Goal: Transaction & Acquisition: Purchase product/service

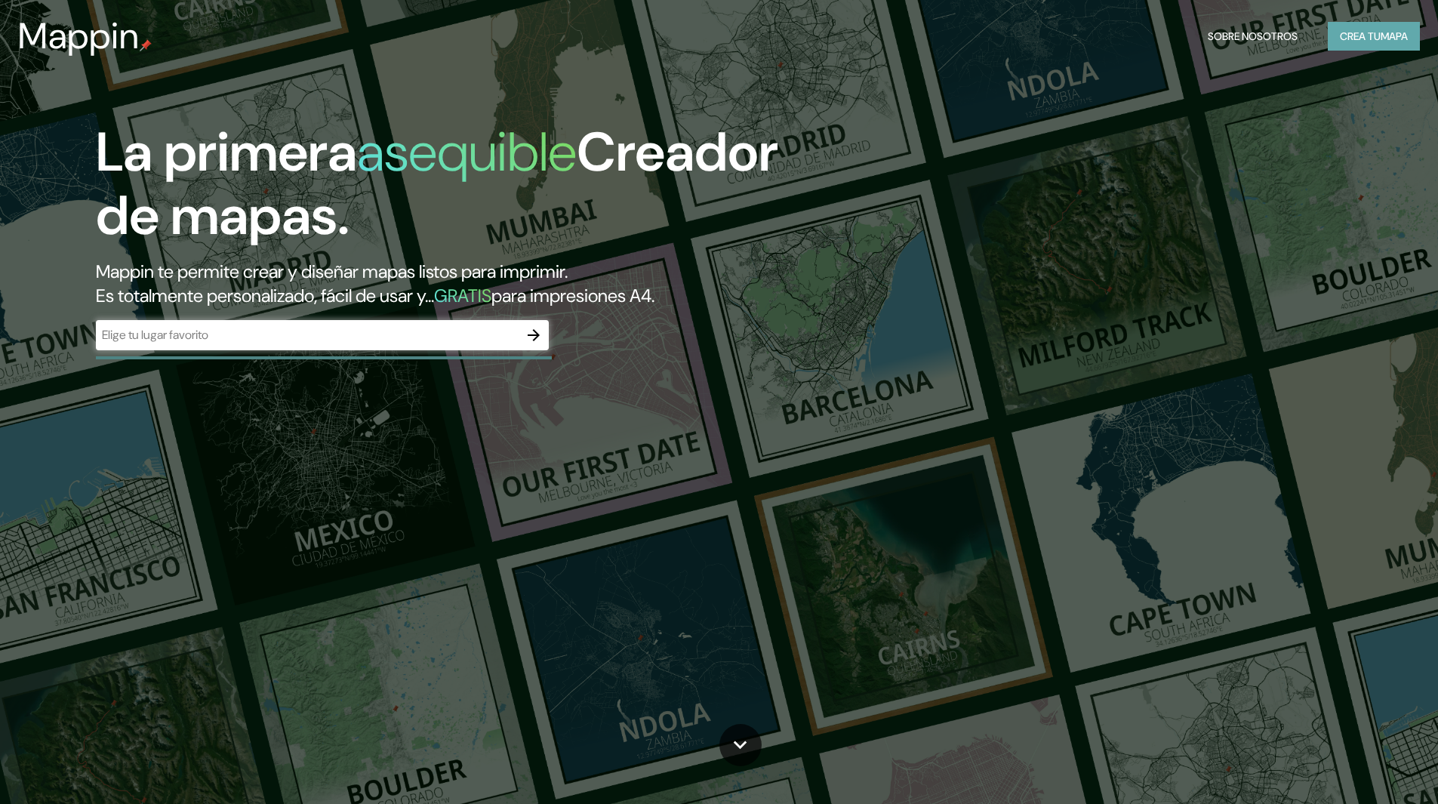
click at [1364, 35] on font "Crea tu" at bounding box center [1360, 36] width 41 height 14
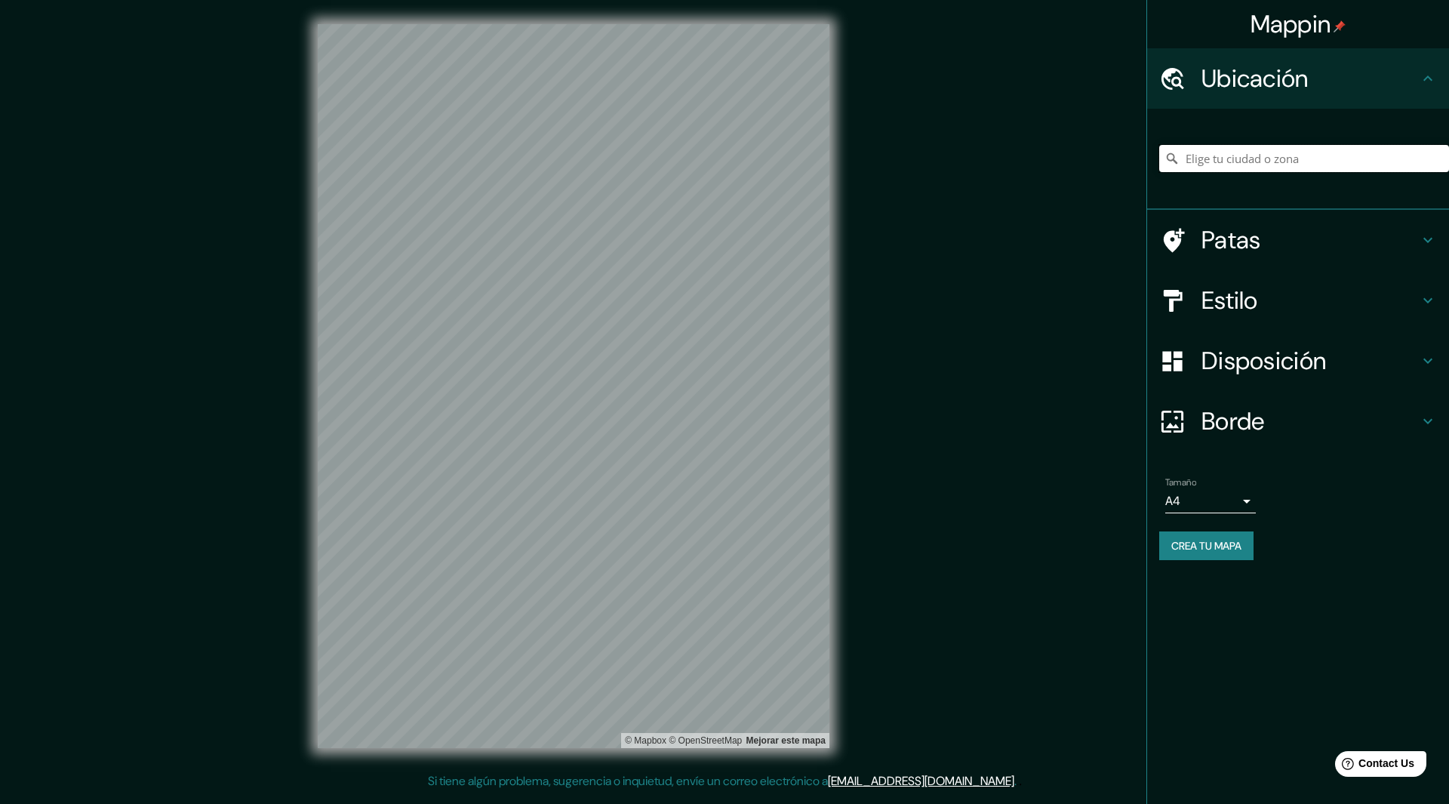
click at [1187, 163] on input "Elige tu ciudad o zona" at bounding box center [1304, 158] width 290 height 27
click at [1270, 156] on input "[GEOGRAPHIC_DATA]" at bounding box center [1304, 158] width 290 height 27
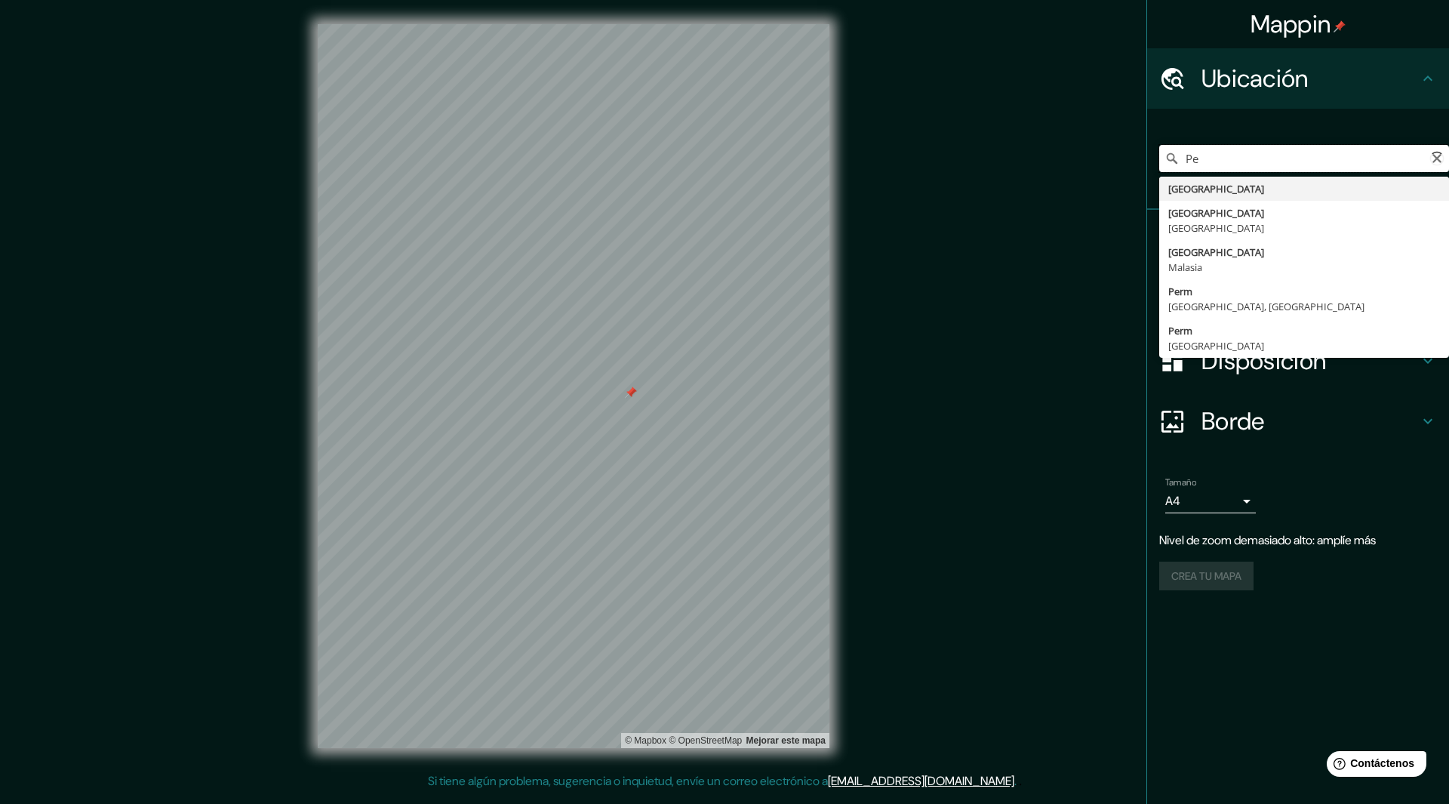
type input "P"
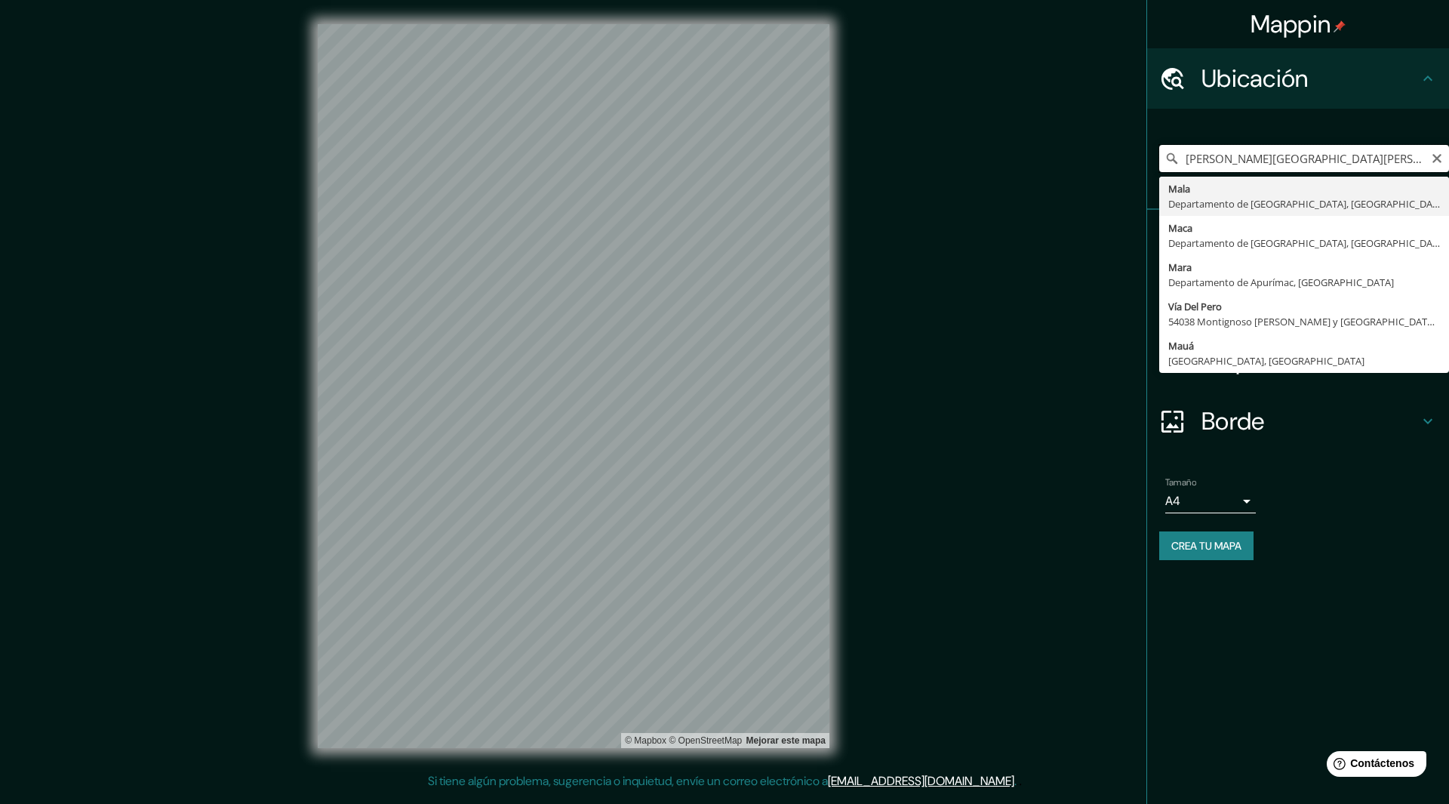
click at [1437, 166] on input "[PERSON_NAME][GEOGRAPHIC_DATA][PERSON_NAME], [GEOGRAPHIC_DATA][PERSON_NAME], [G…" at bounding box center [1304, 158] width 290 height 27
type input "[PERSON_NAME][GEOGRAPHIC_DATA][PERSON_NAME], [GEOGRAPHIC_DATA][PERSON_NAME], [G…"
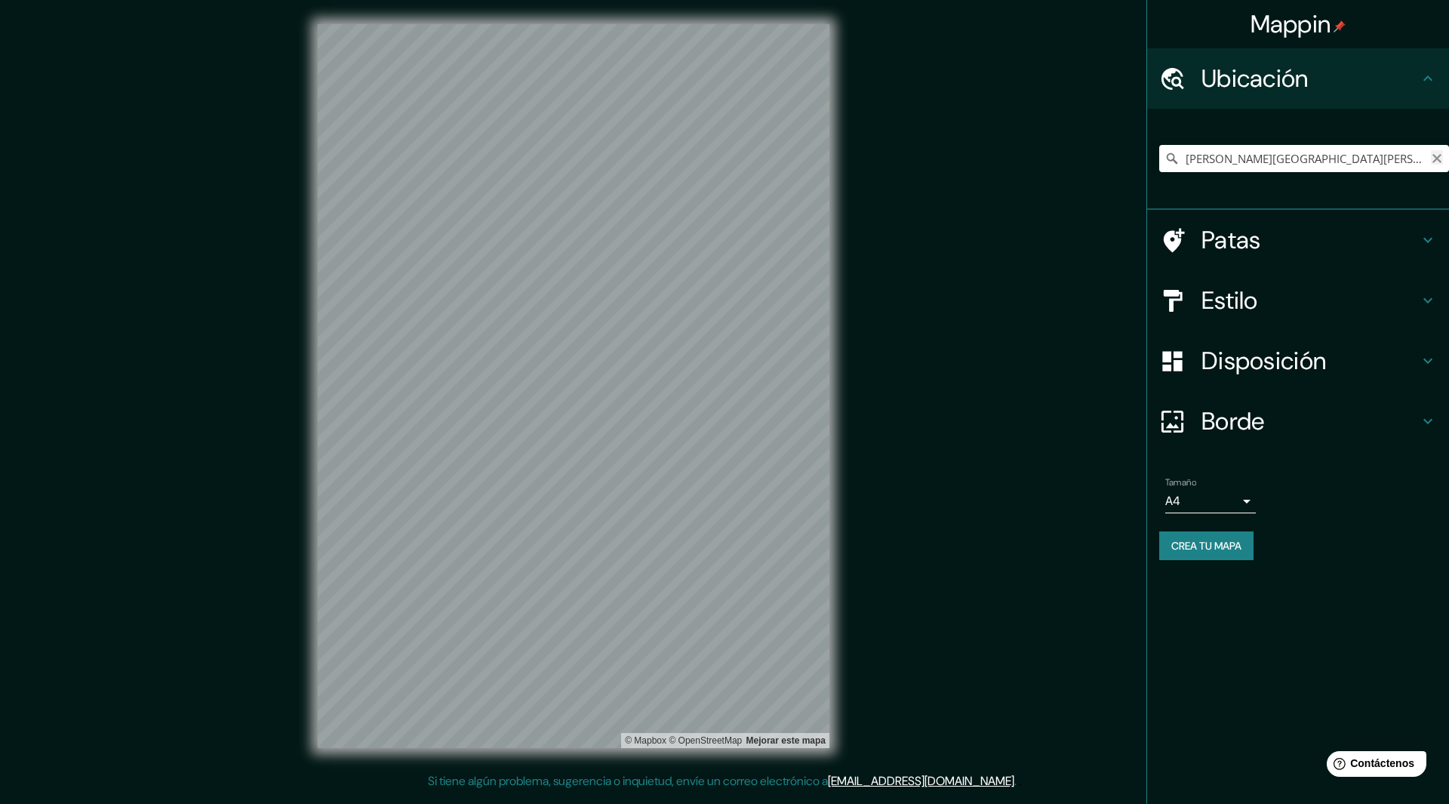
click at [1438, 152] on button "Claro" at bounding box center [1437, 157] width 12 height 14
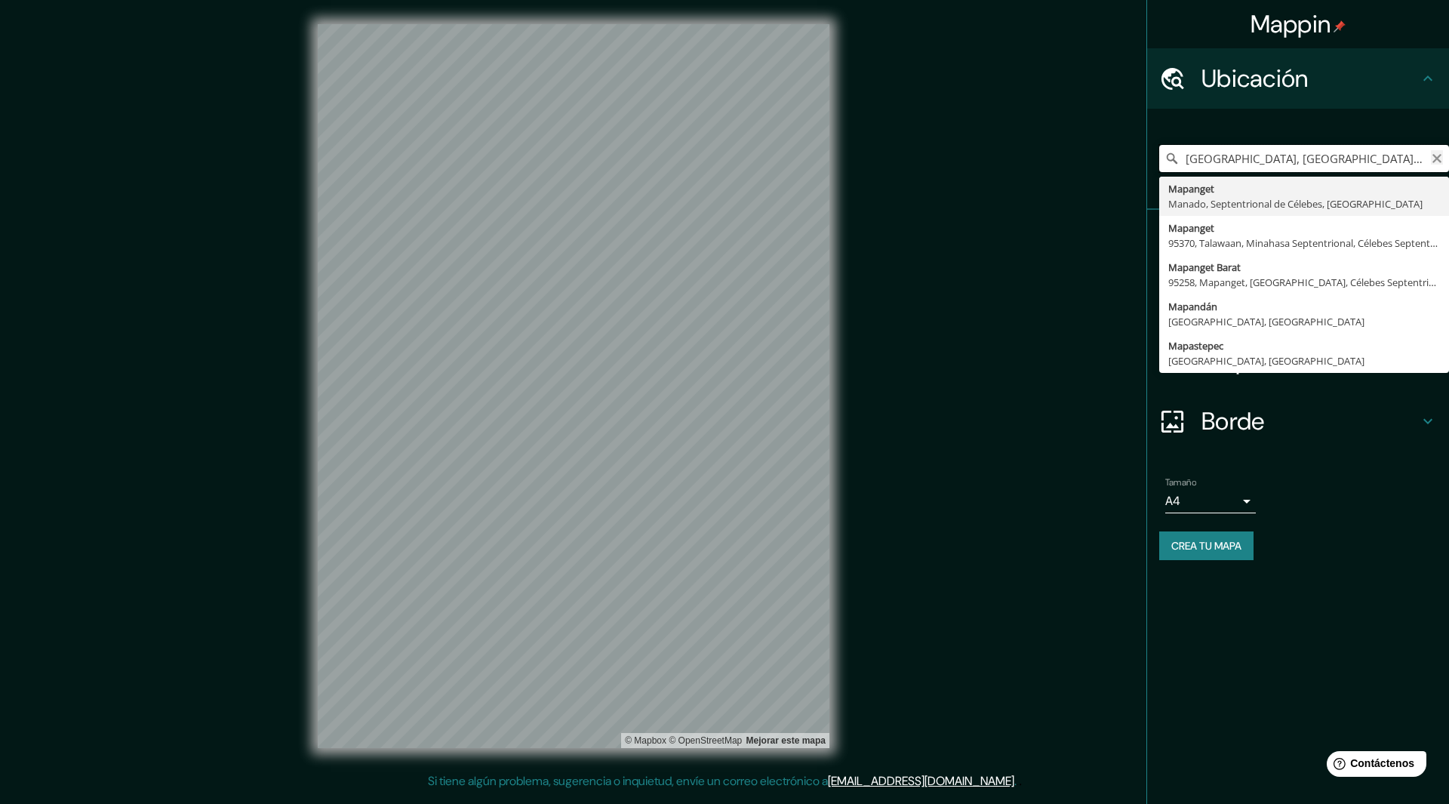
type input "[GEOGRAPHIC_DATA], [GEOGRAPHIC_DATA], [GEOGRAPHIC_DATA]"
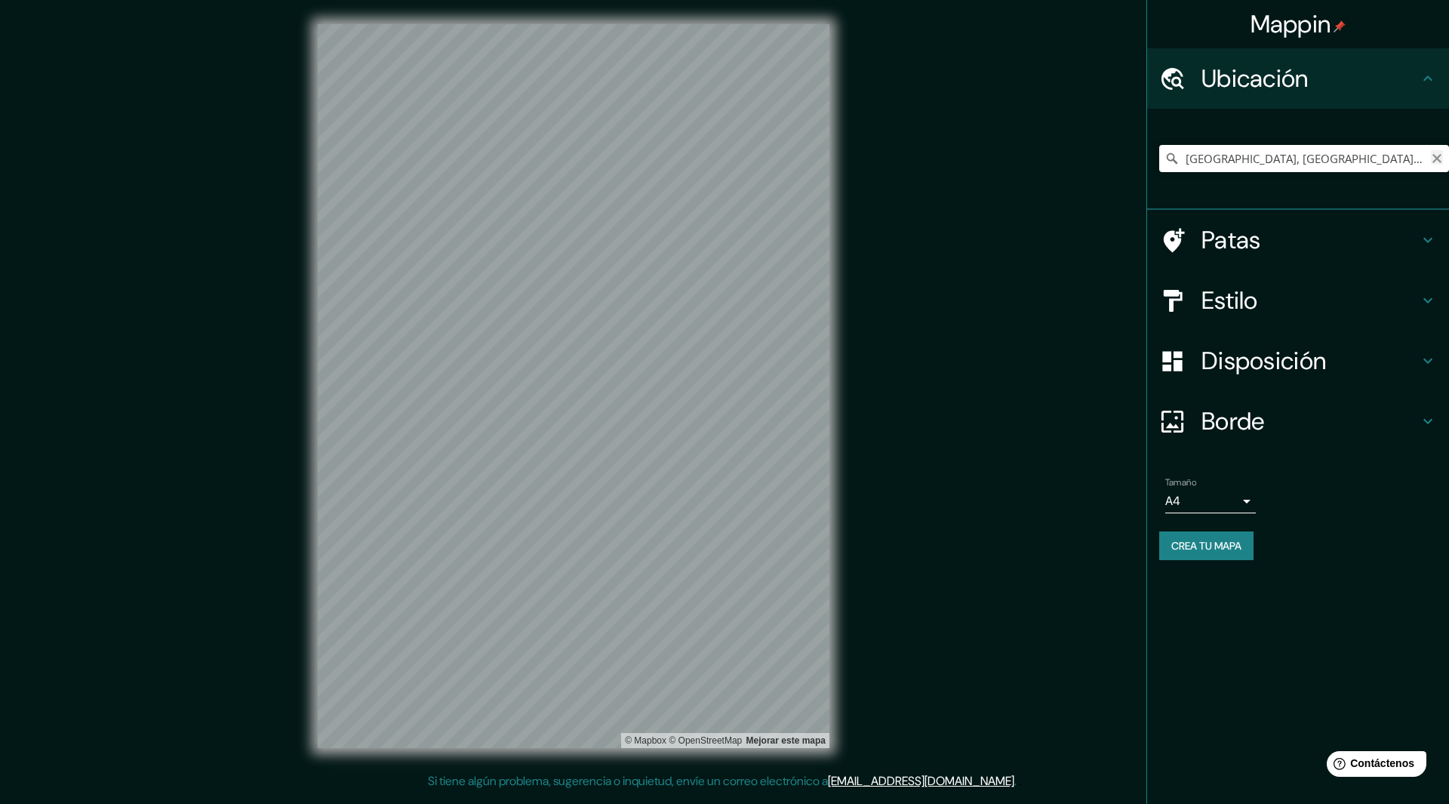
click at [1437, 159] on icon "Claro" at bounding box center [1437, 158] width 9 height 9
click at [1263, 160] on input "[GEOGRAPHIC_DATA]" at bounding box center [1304, 158] width 290 height 27
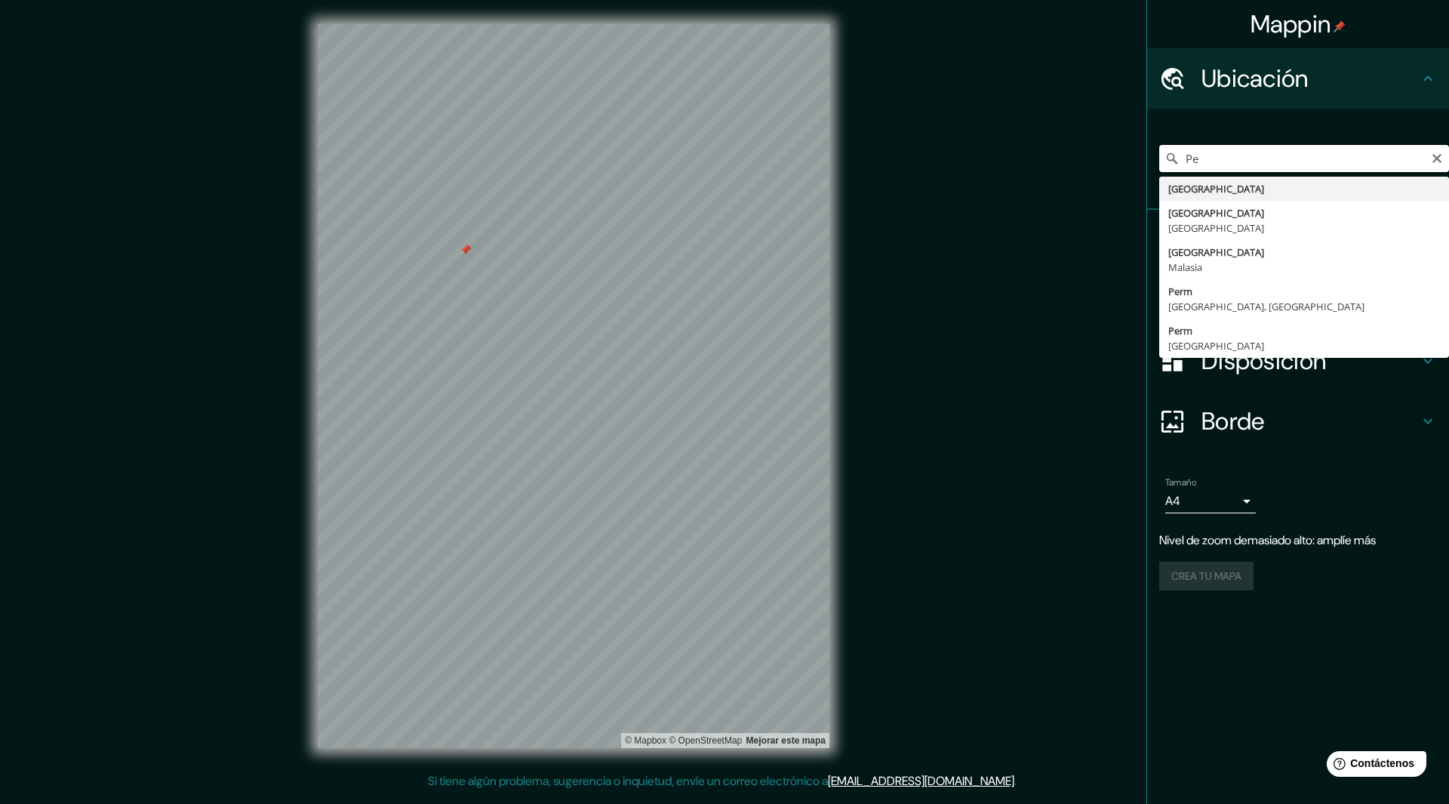
type input "P"
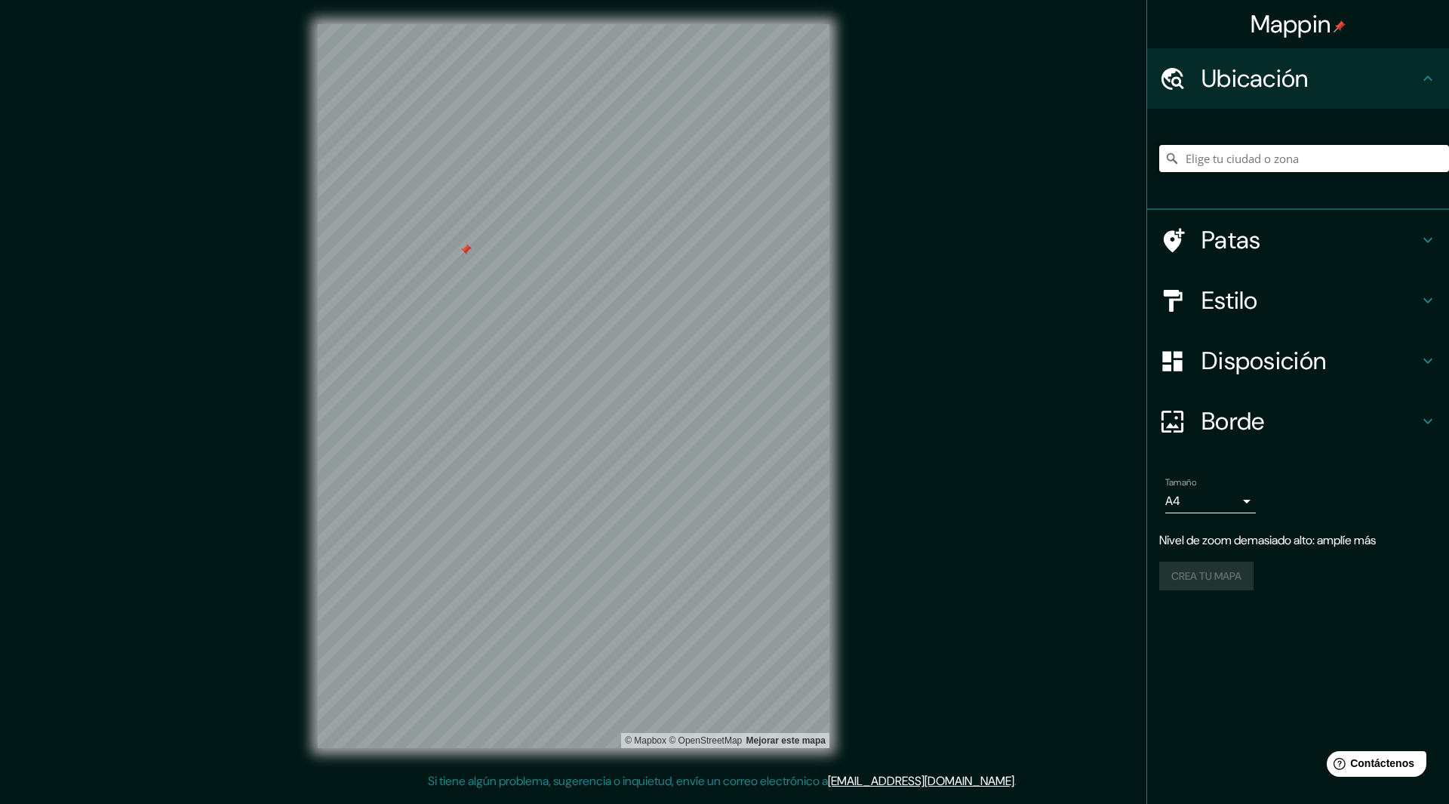
click at [1254, 163] on input "Elige tu ciudad o zona" at bounding box center [1304, 158] width 290 height 27
click at [1266, 157] on input "[GEOGRAPHIC_DATA]" at bounding box center [1304, 158] width 290 height 27
type input "[GEOGRAPHIC_DATA]"
click at [1440, 159] on icon "Claro" at bounding box center [1437, 158] width 12 height 12
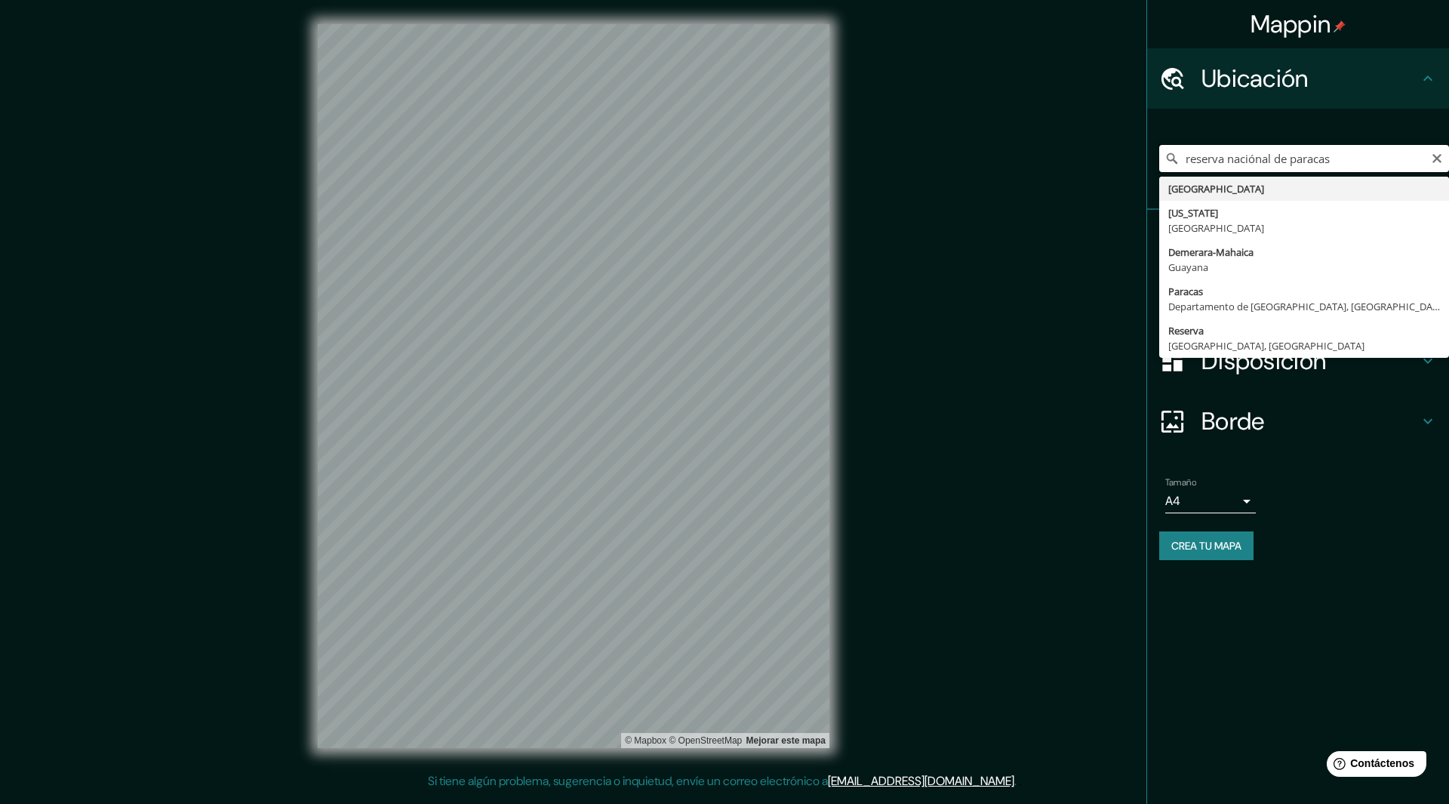
click at [1444, 155] on input "reserva naciónal de paracas" at bounding box center [1304, 158] width 290 height 27
type input "reserva naciónal de paracas"
click at [1438, 156] on icon "Claro" at bounding box center [1437, 158] width 12 height 12
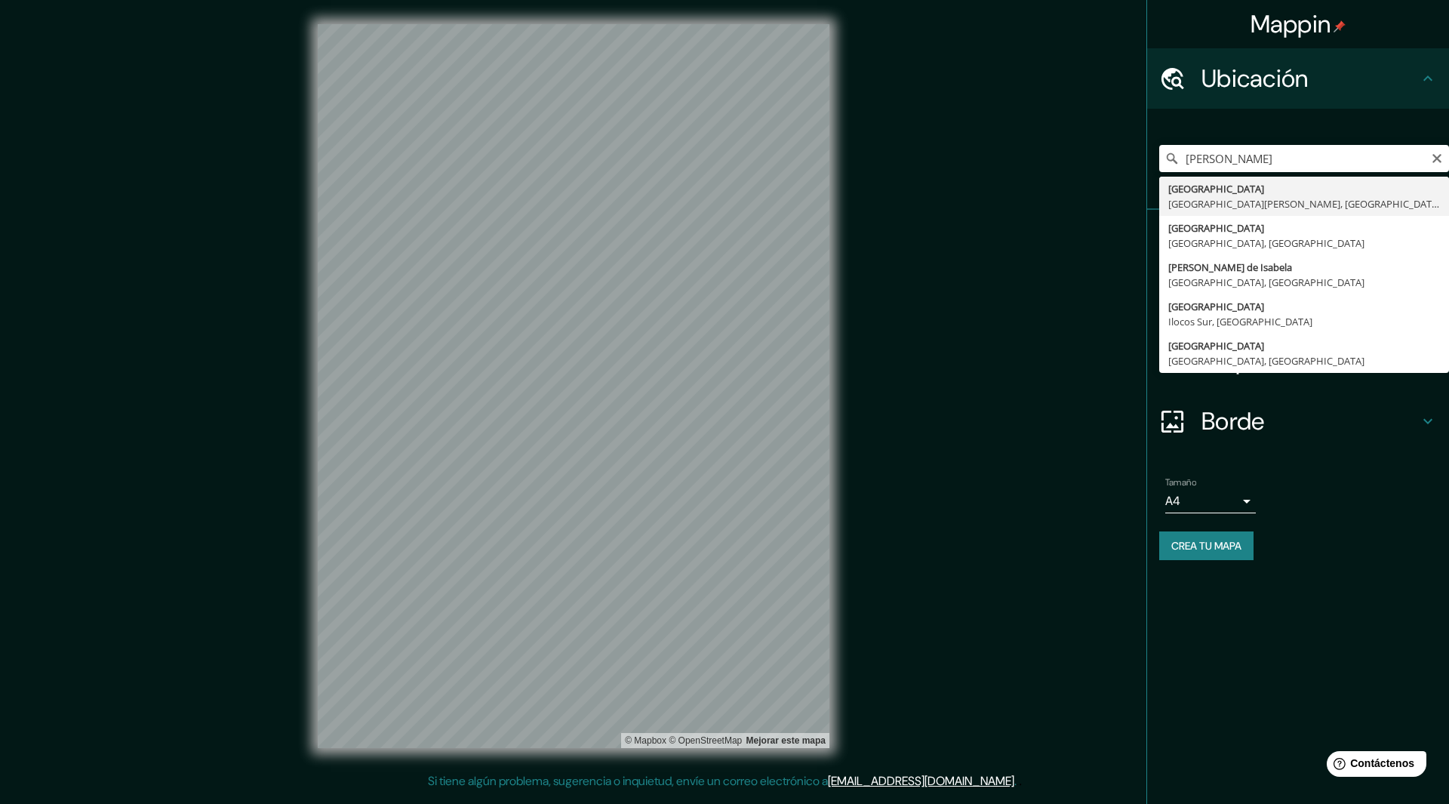
type input "[GEOGRAPHIC_DATA], [GEOGRAPHIC_DATA][PERSON_NAME], [GEOGRAPHIC_DATA]"
